Goal: Navigation & Orientation: Find specific page/section

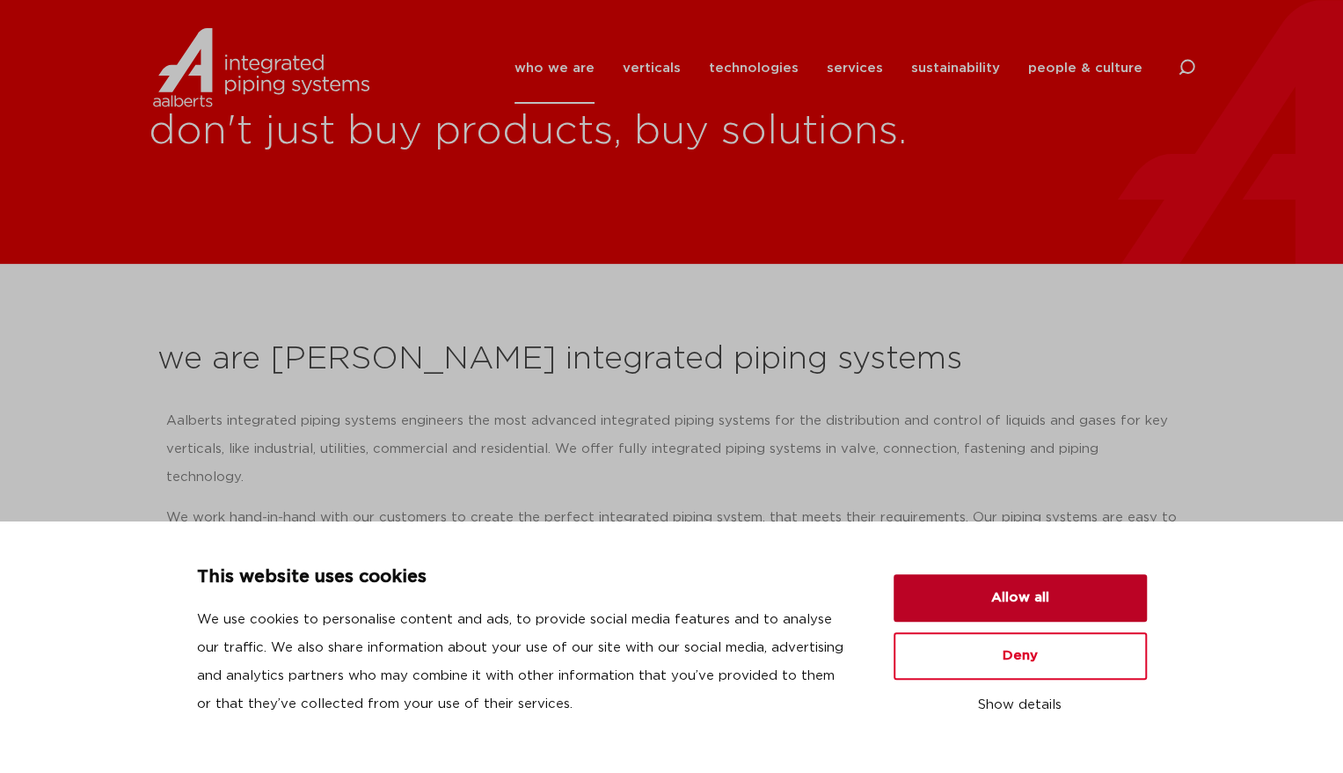
click at [908, 602] on button "Allow all" at bounding box center [1019, 597] width 253 height 47
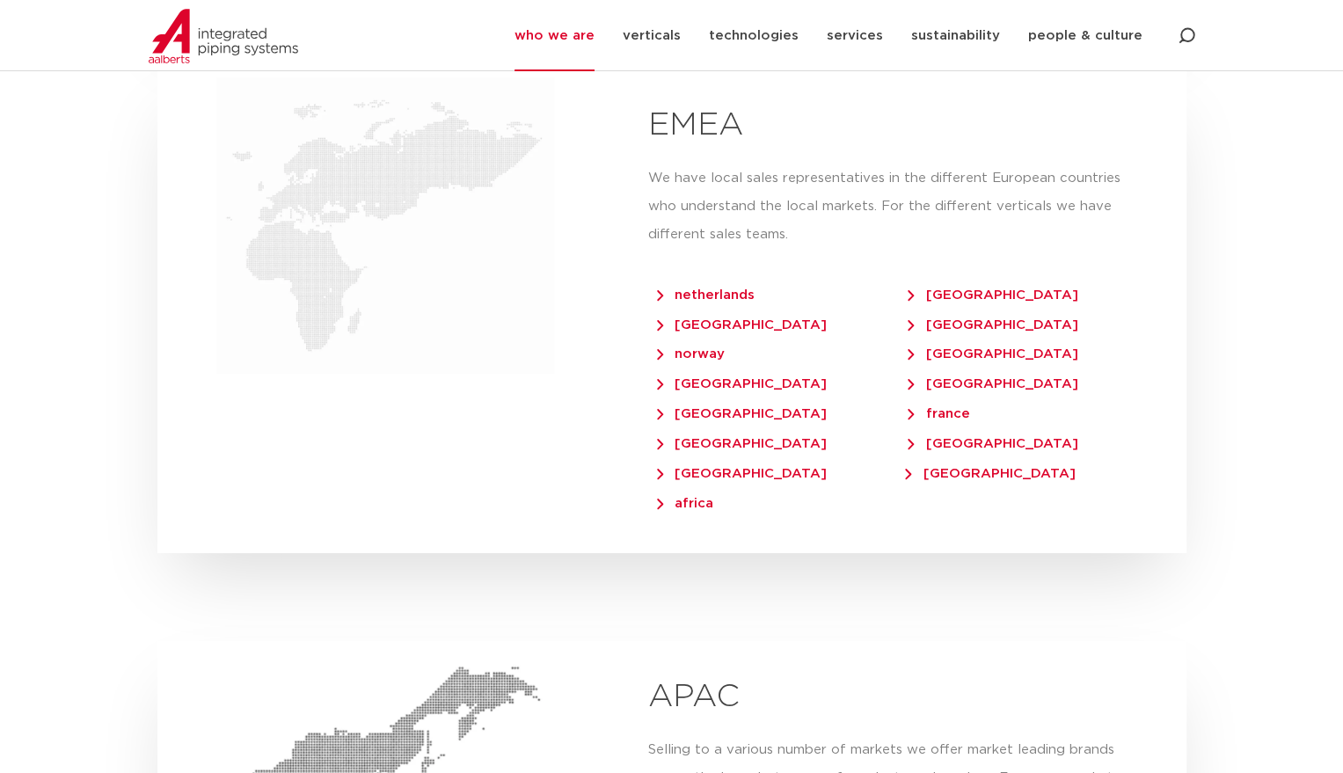
scroll to position [3478, 0]
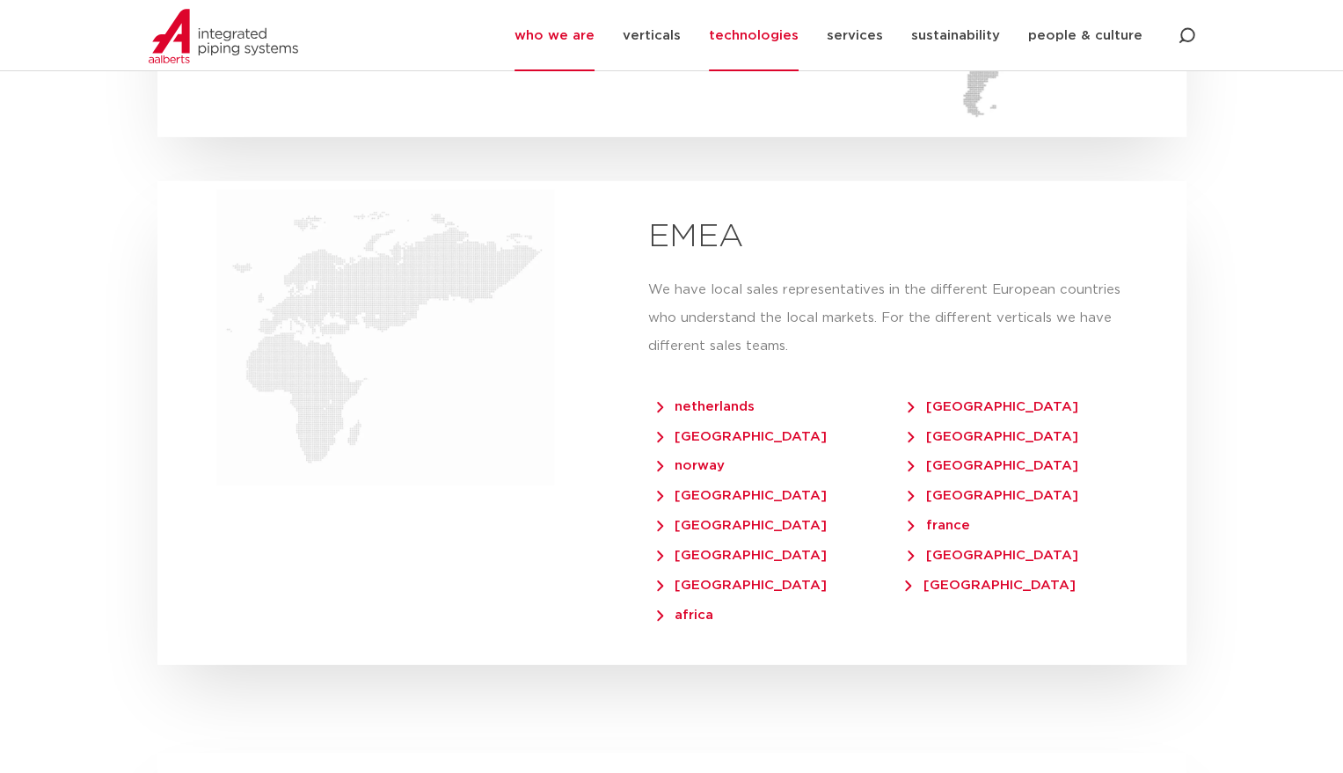
click at [769, 35] on link "technologies" at bounding box center [754, 35] width 90 height 71
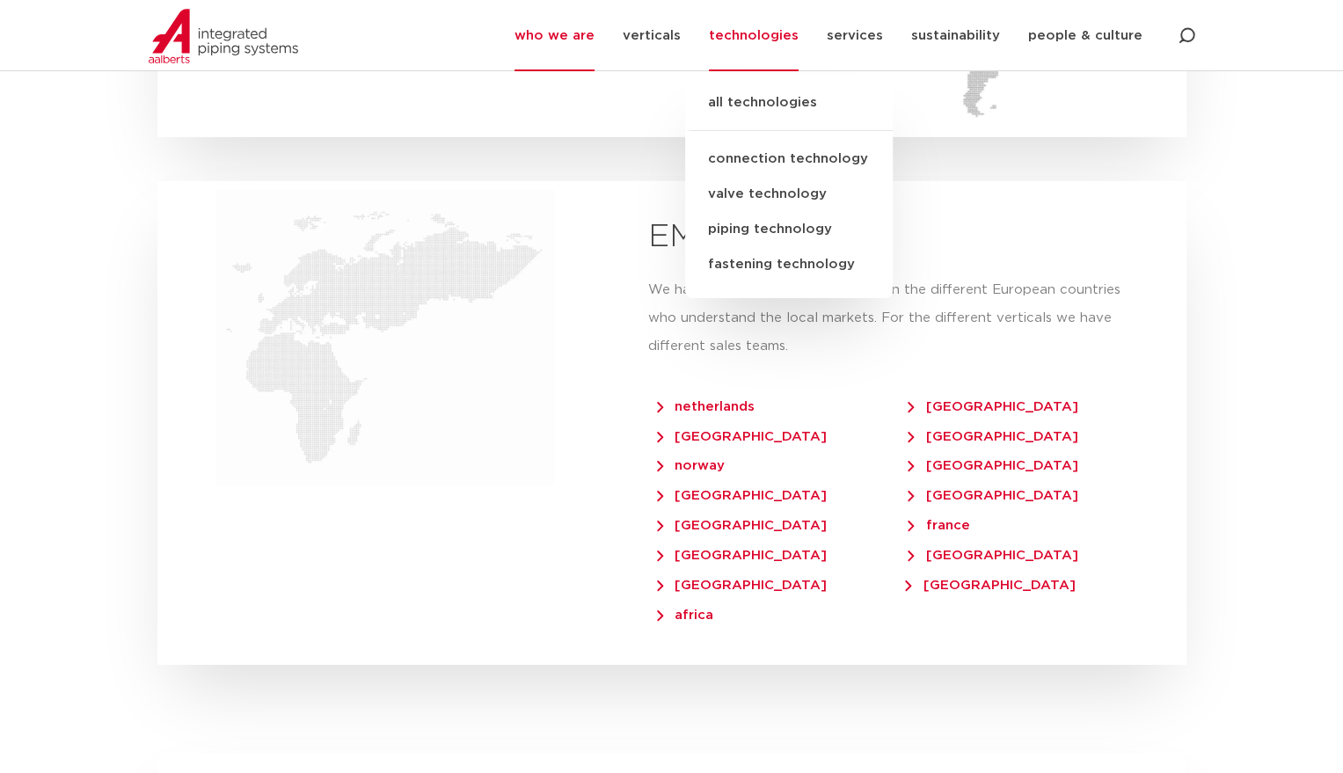
click at [762, 105] on link "all technologies" at bounding box center [789, 111] width 208 height 39
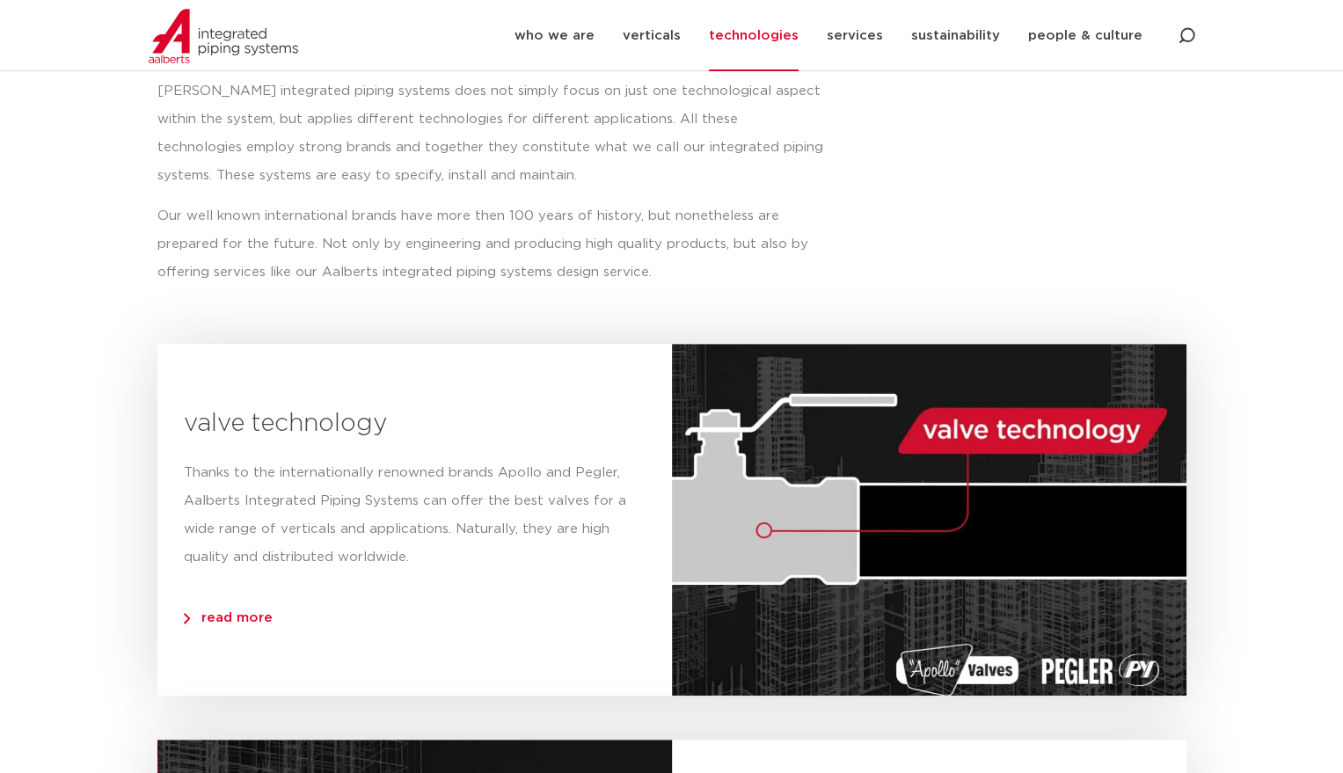
scroll to position [440, 0]
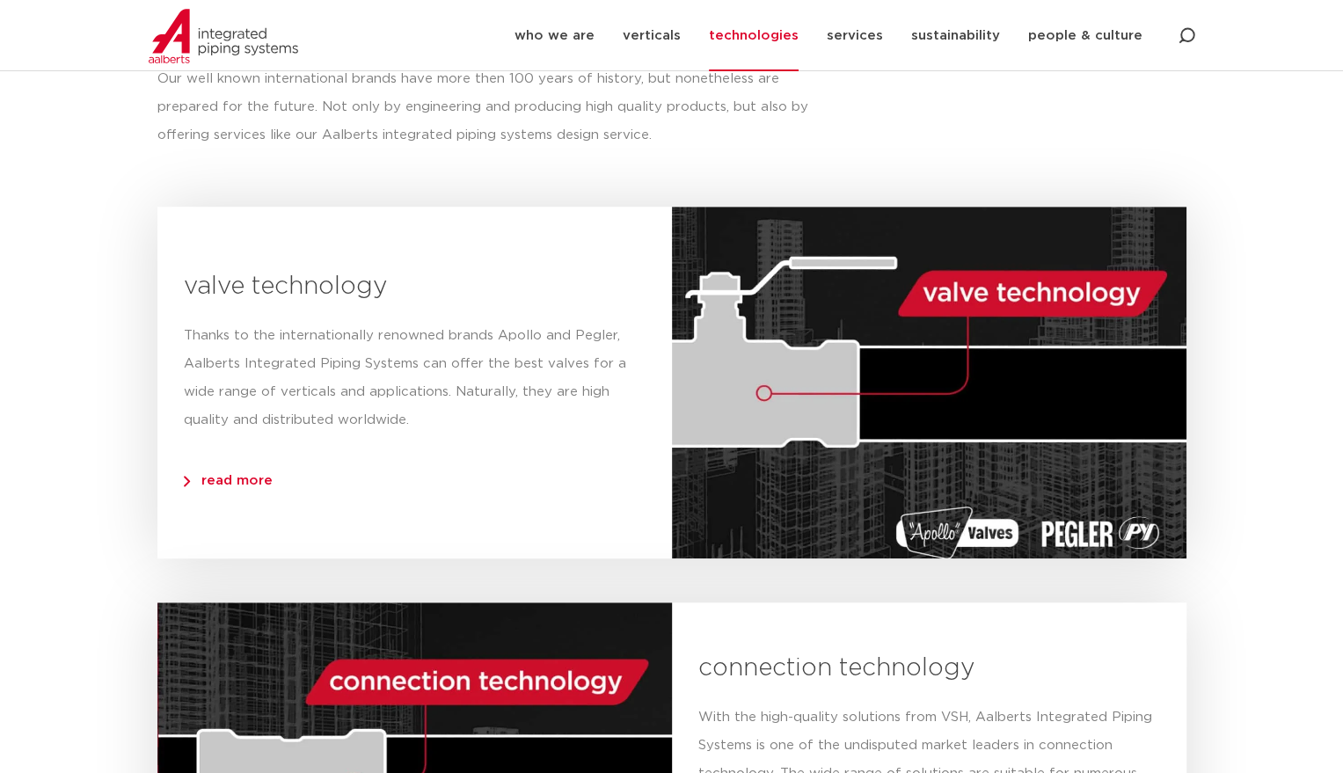
click at [244, 479] on span "read more" at bounding box center [228, 480] width 89 height 13
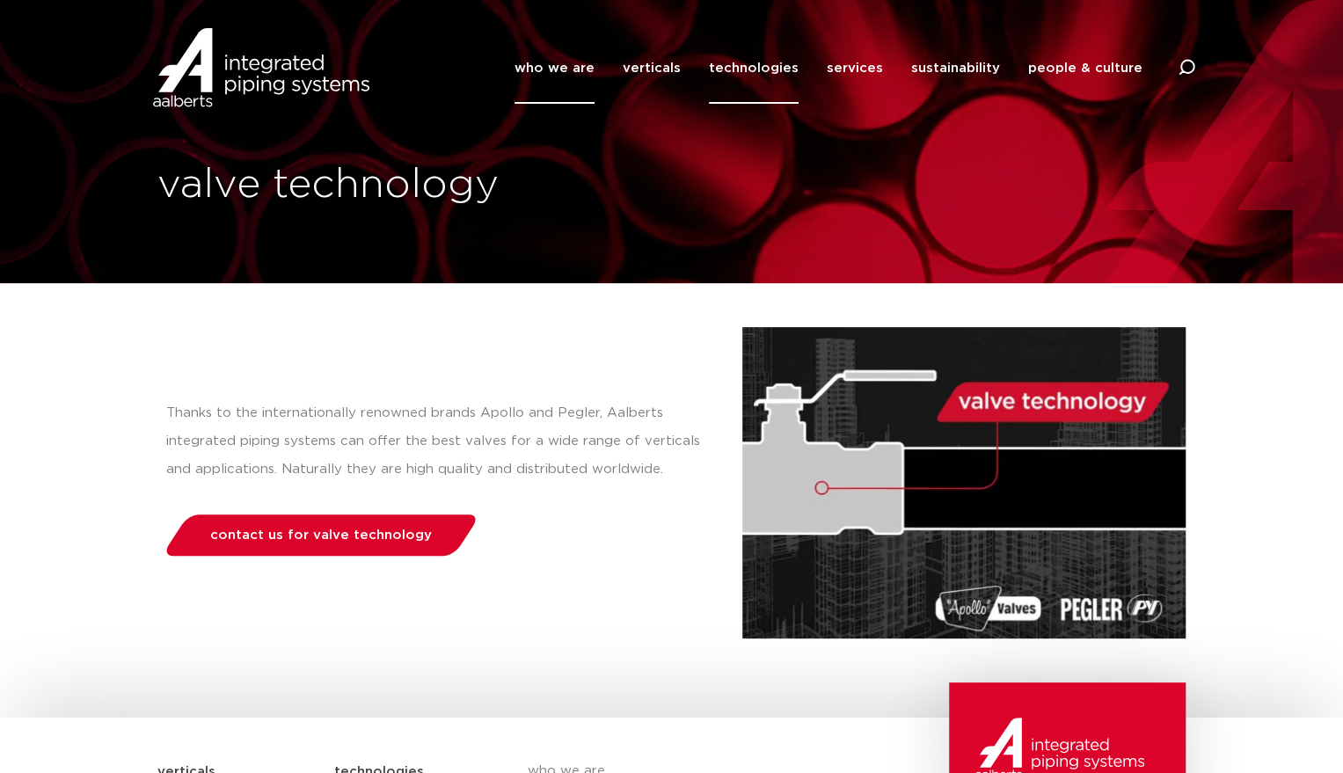
click at [560, 62] on link "who we are" at bounding box center [554, 68] width 80 height 71
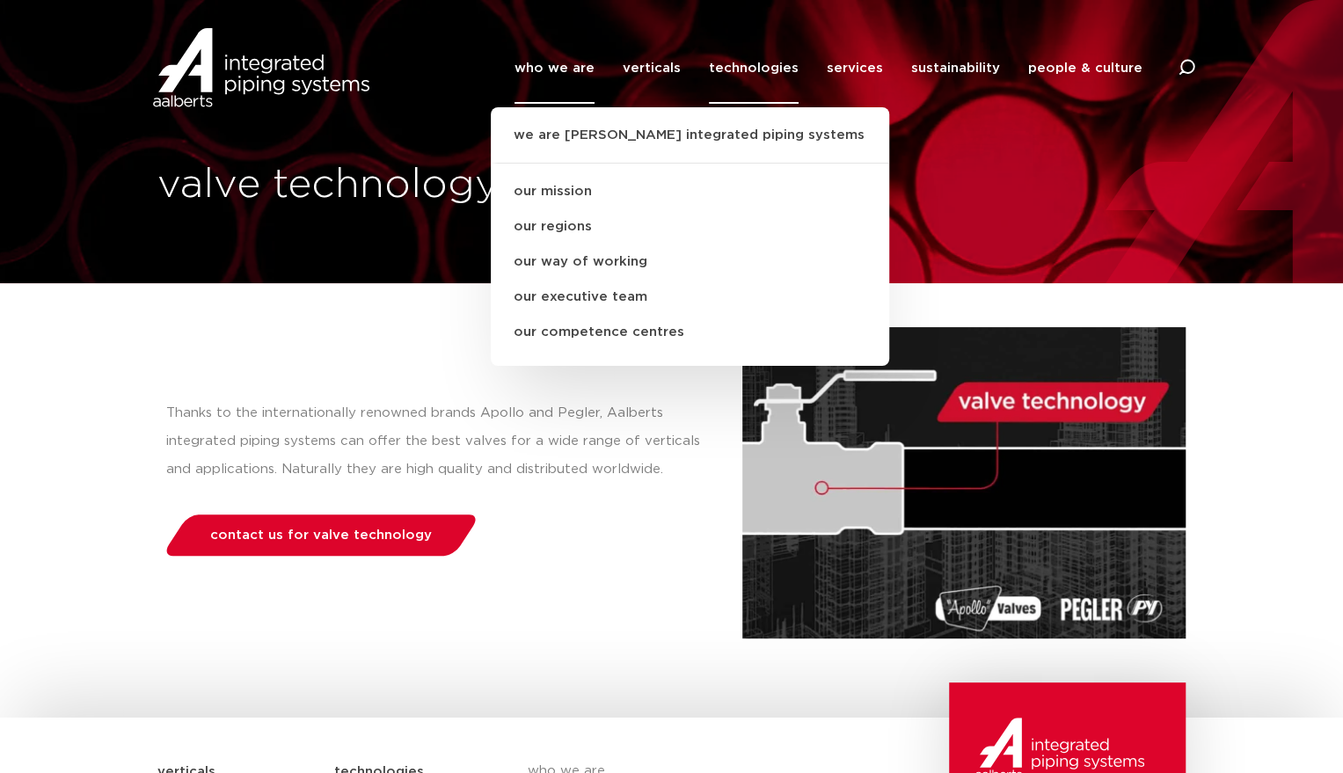
click at [346, 71] on img at bounding box center [261, 67] width 225 height 79
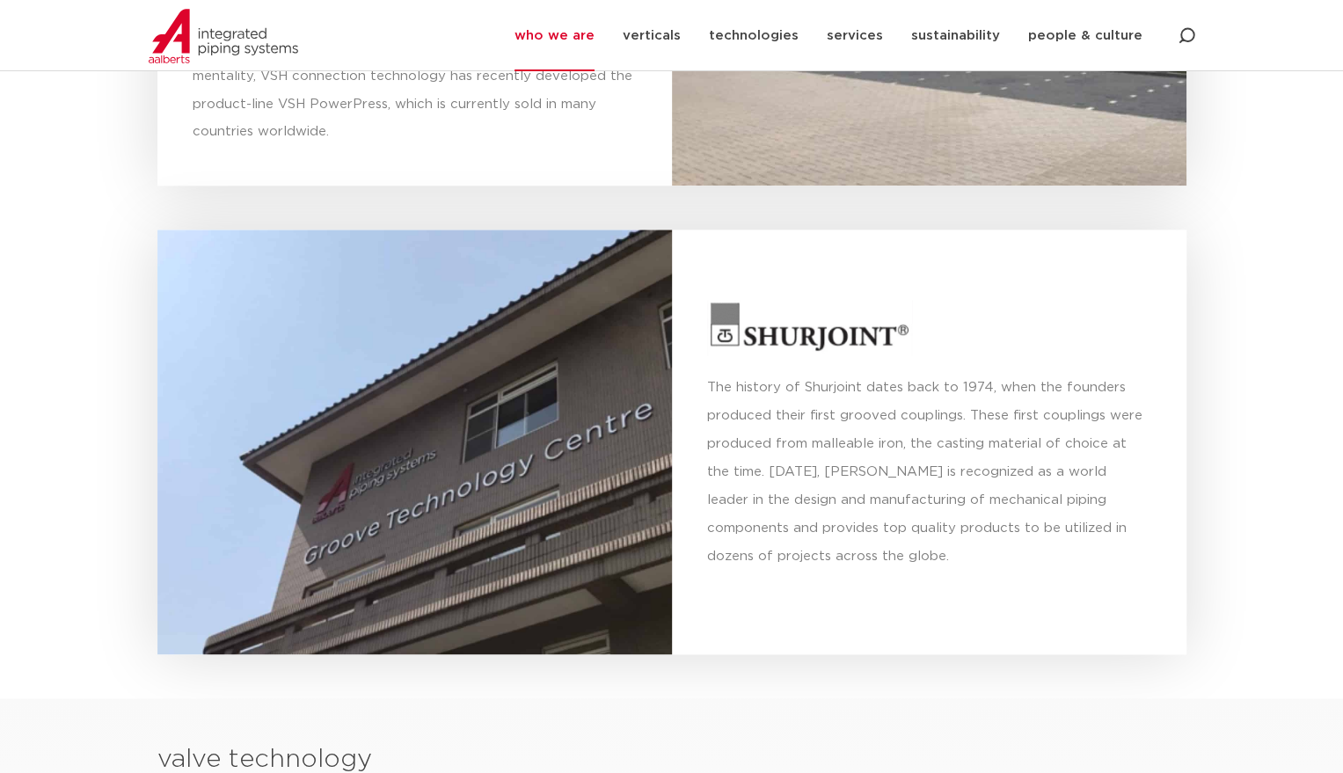
scroll to position [5980, 0]
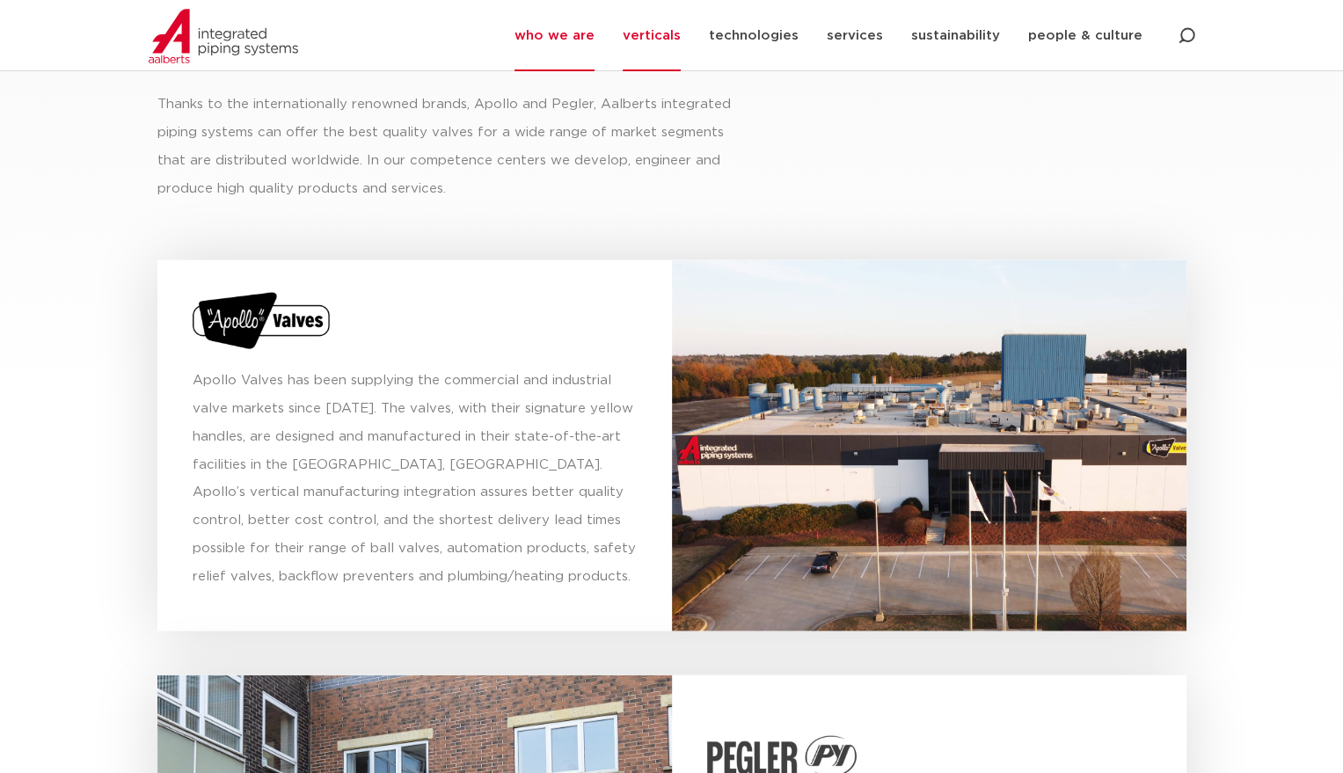
click at [674, 31] on link "verticals" at bounding box center [652, 35] width 58 height 71
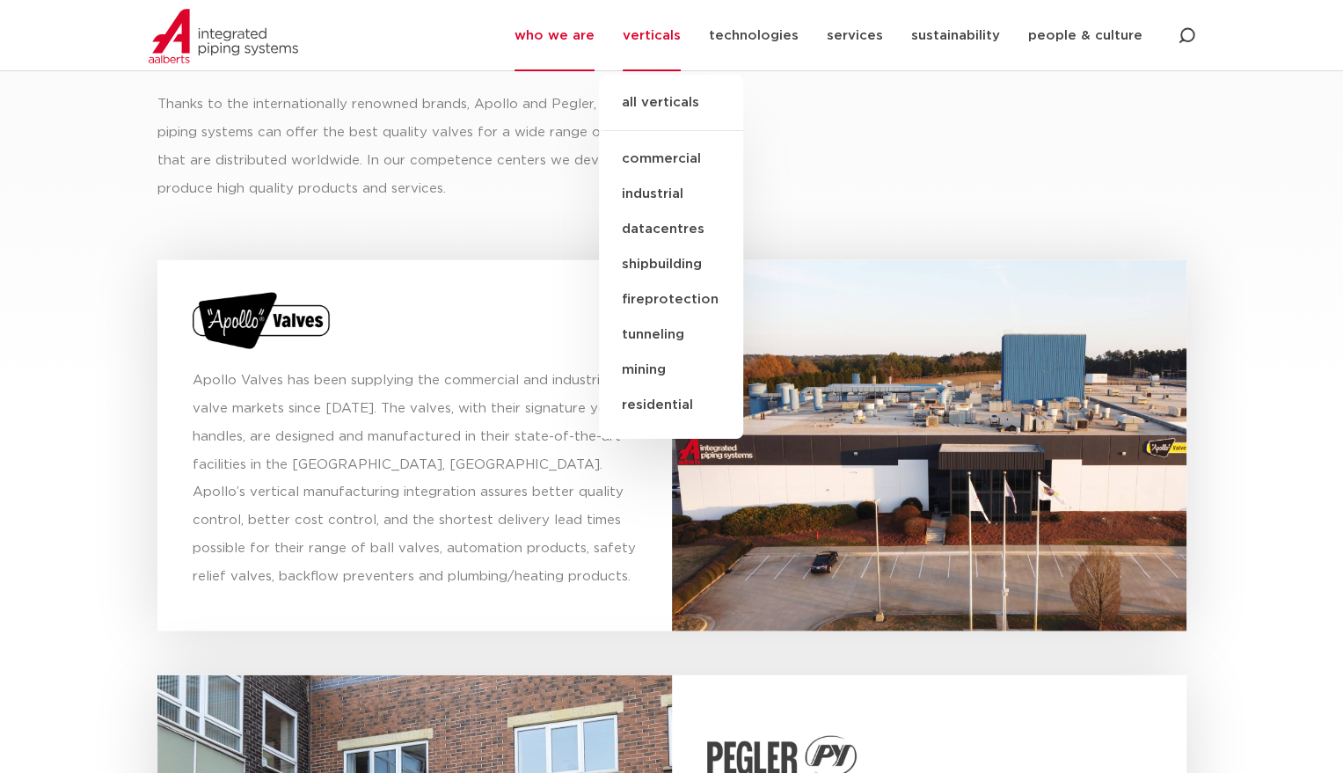
click at [682, 150] on link "commercial" at bounding box center [671, 159] width 144 height 35
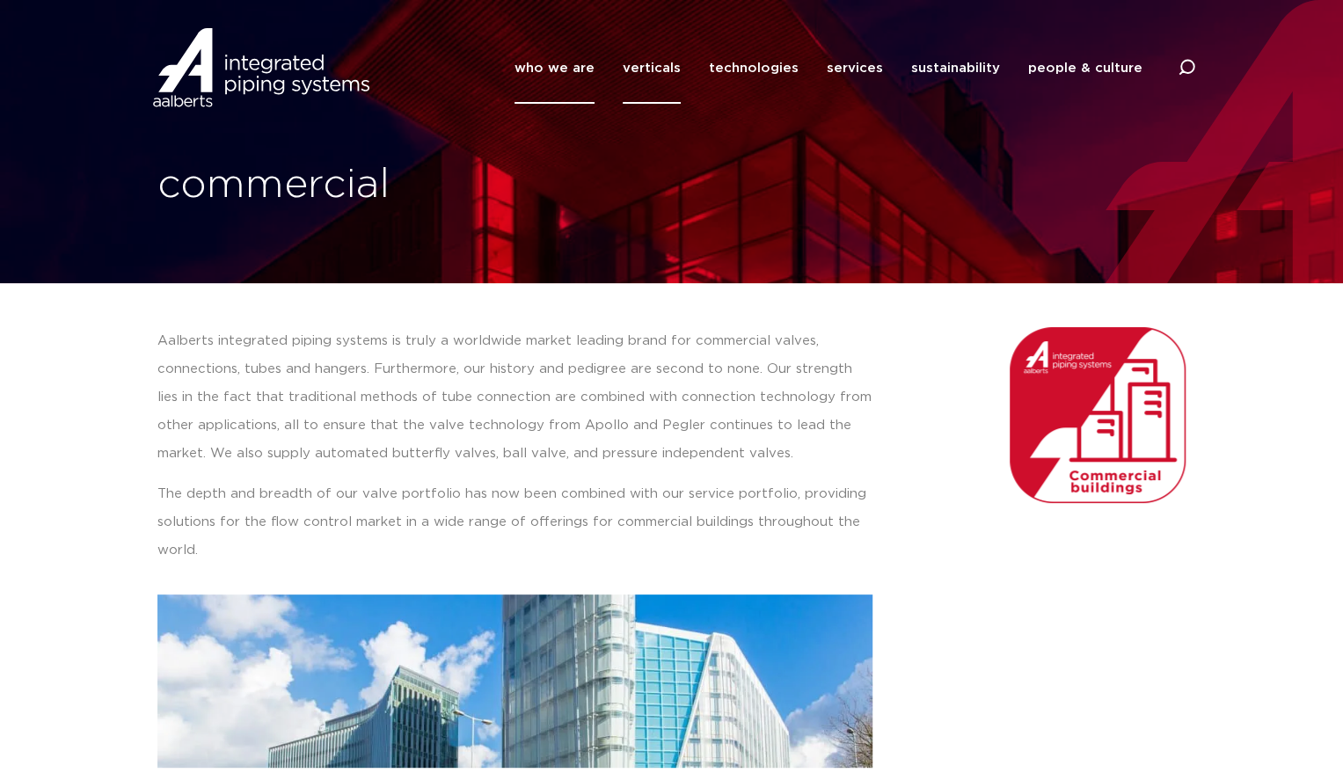
click at [560, 75] on link "who we are" at bounding box center [554, 68] width 80 height 71
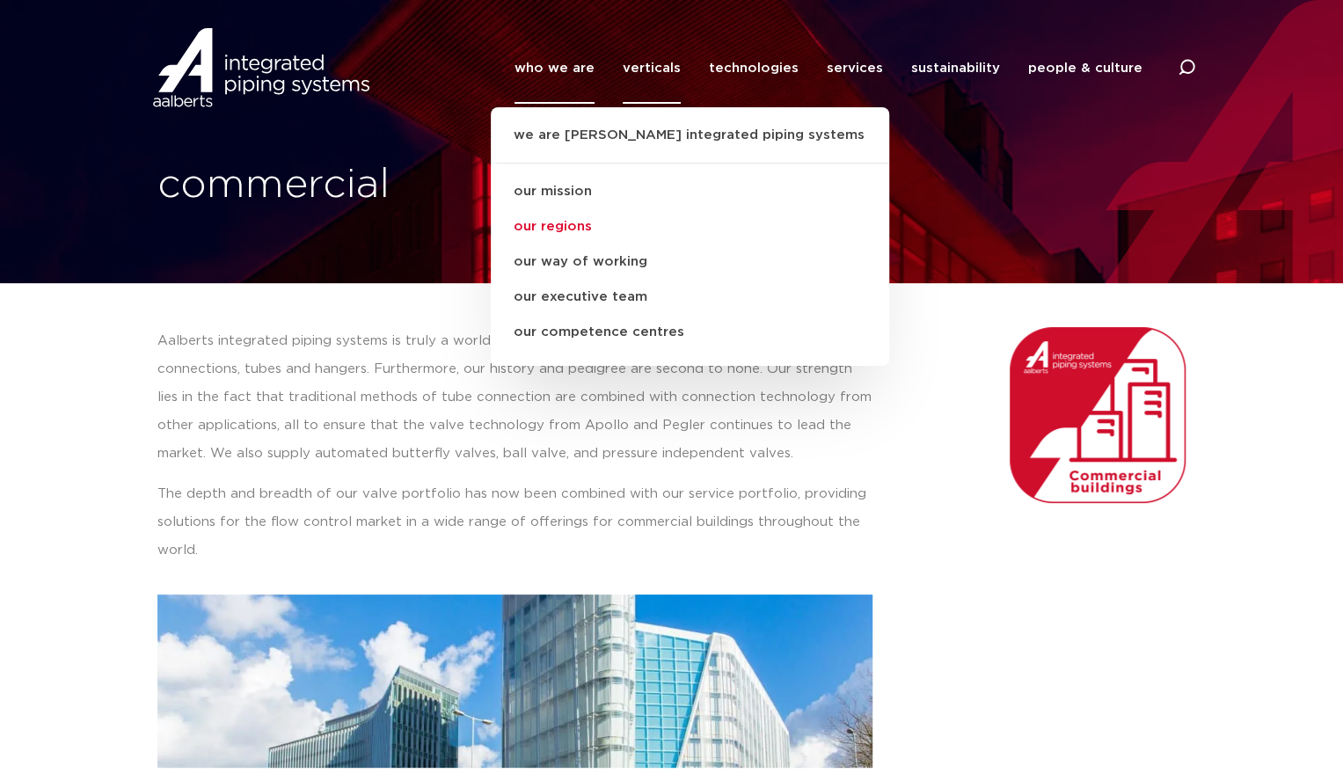
click at [588, 226] on link "our regions" at bounding box center [690, 226] width 398 height 35
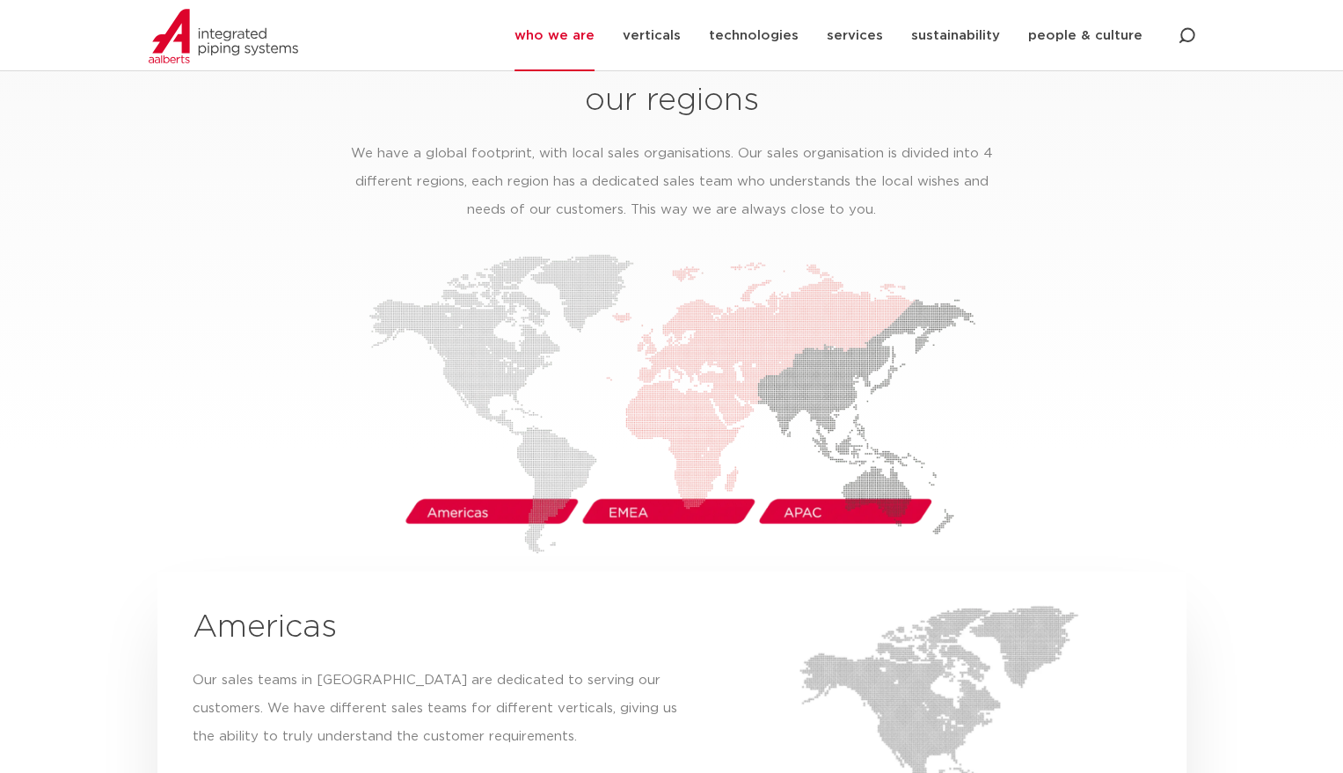
scroll to position [2680, 0]
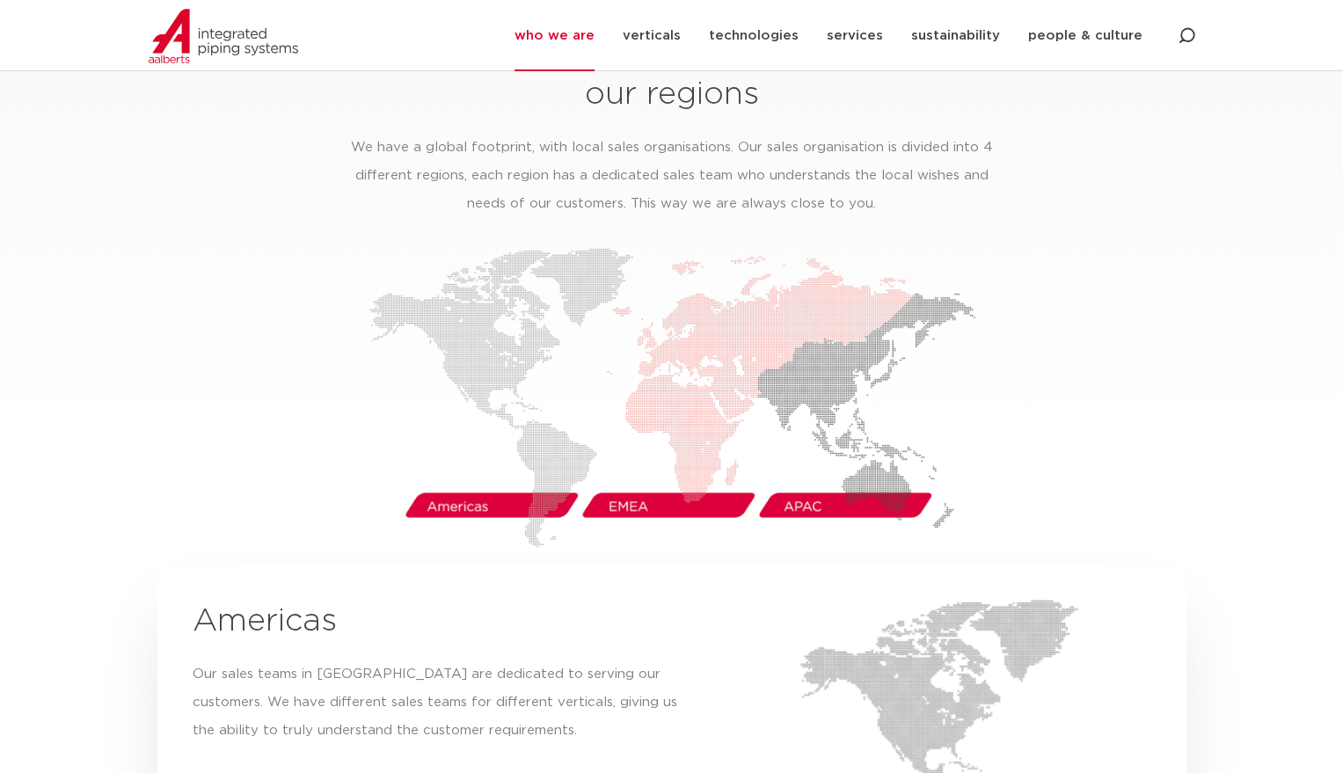
click at [472, 477] on img at bounding box center [671, 398] width 607 height 300
drag, startPoint x: 494, startPoint y: 376, endPoint x: 465, endPoint y: 310, distance: 72.9
click at [494, 375] on img at bounding box center [671, 398] width 607 height 300
click at [464, 308] on img at bounding box center [671, 398] width 607 height 300
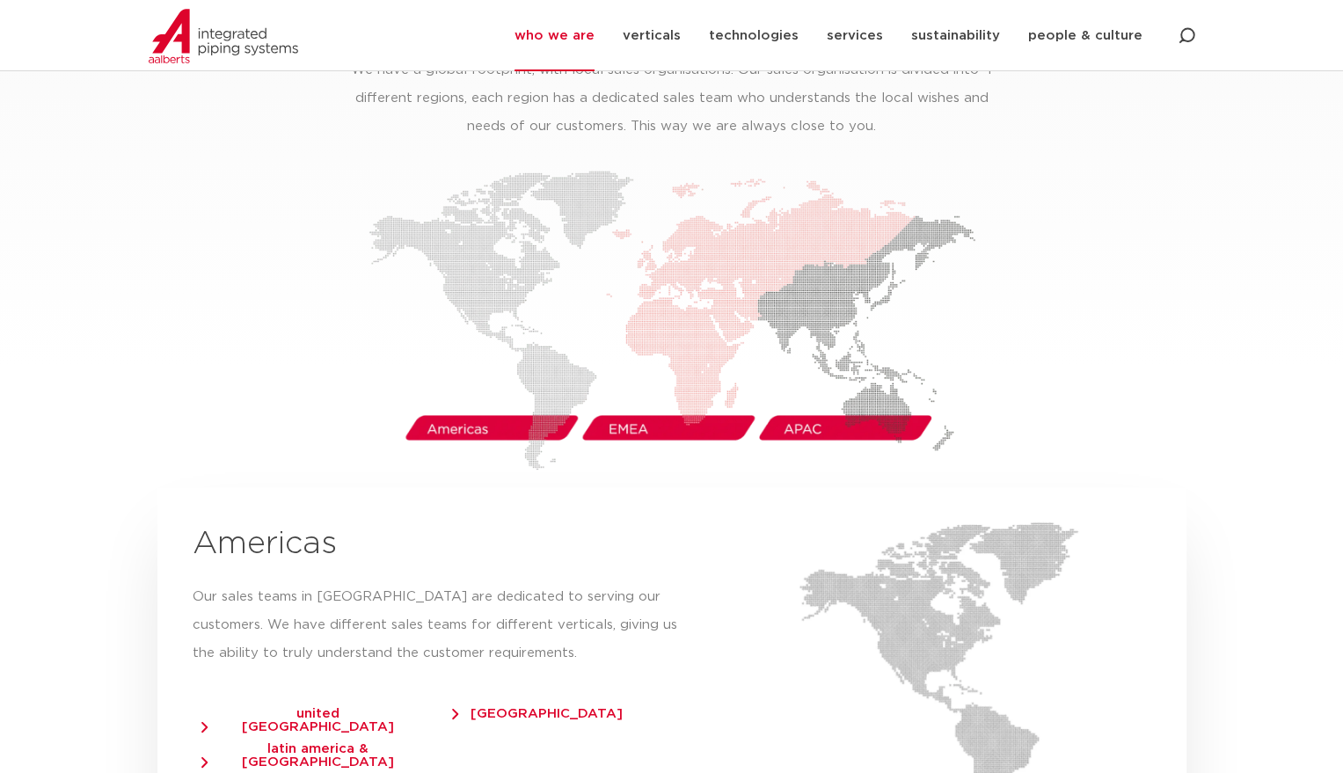
scroll to position [2856, 0]
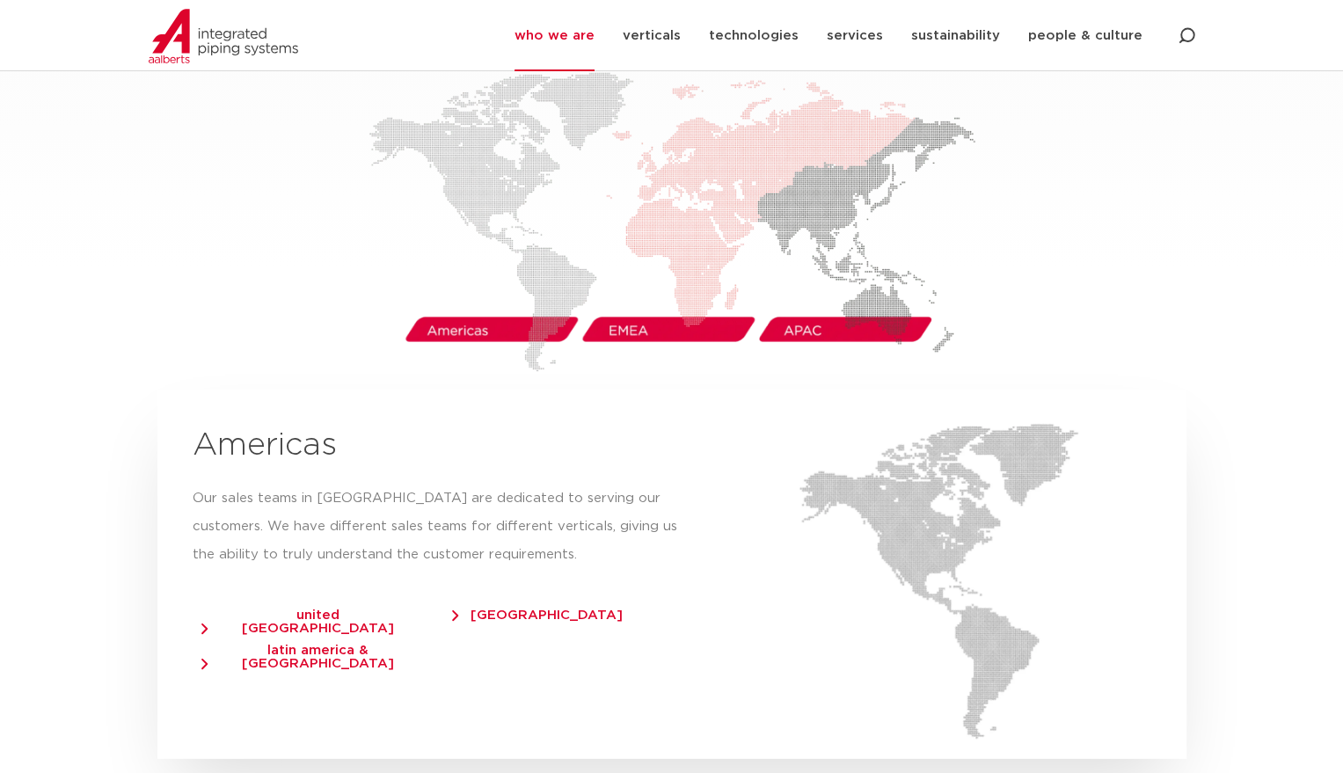
click at [276, 609] on span "united [GEOGRAPHIC_DATA]" at bounding box center [309, 622] width 216 height 26
